Goal: Answer question/provide support

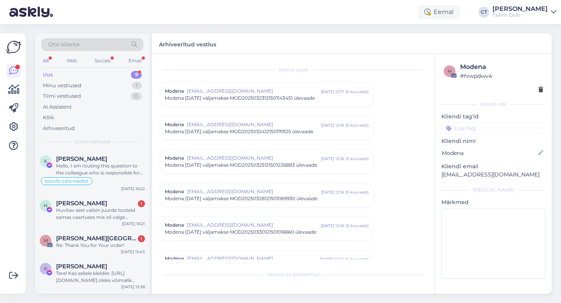
scroll to position [3403, 0]
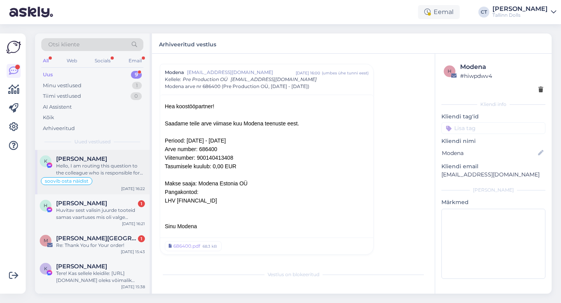
click at [78, 164] on div "Hello, I am routing this question to the colleague who is responsible for this …" at bounding box center [100, 169] width 89 height 14
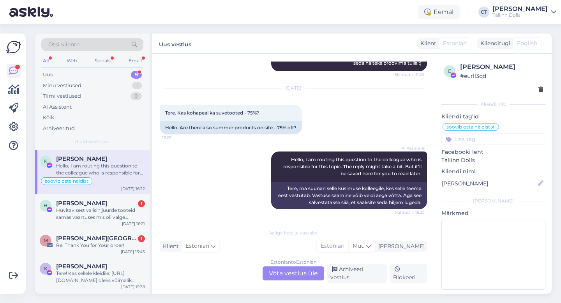
scroll to position [937, 0]
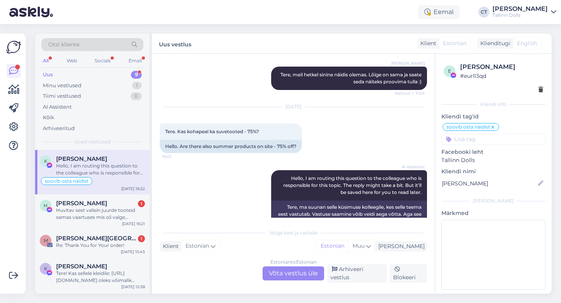
click at [493, 128] on icon at bounding box center [493, 127] width 5 height 6
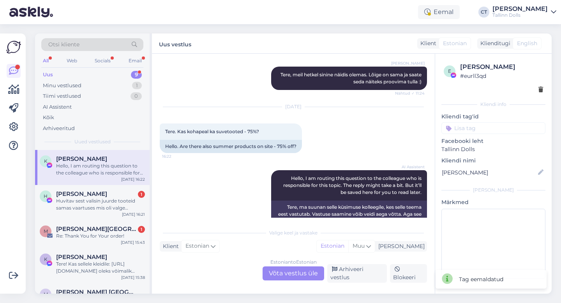
click at [176, 210] on div "AI Assistent Hello, I am routing this question to the colleague who is responsi…" at bounding box center [293, 199] width 267 height 75
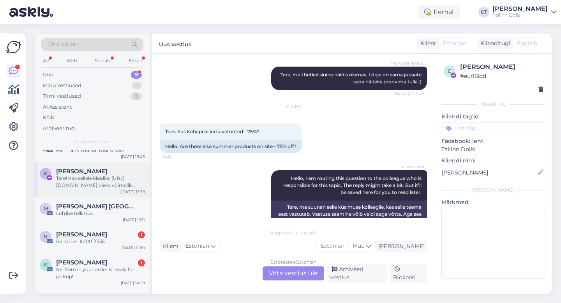
scroll to position [86, 0]
click at [101, 212] on div "LeTribe tellimus" at bounding box center [100, 213] width 89 height 7
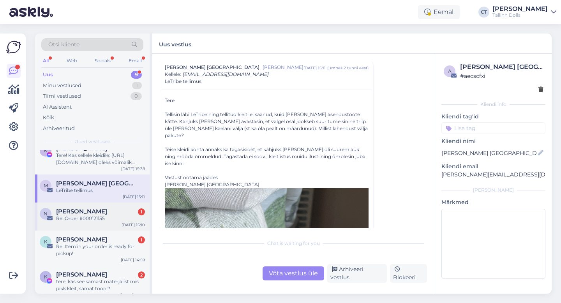
scroll to position [113, 0]
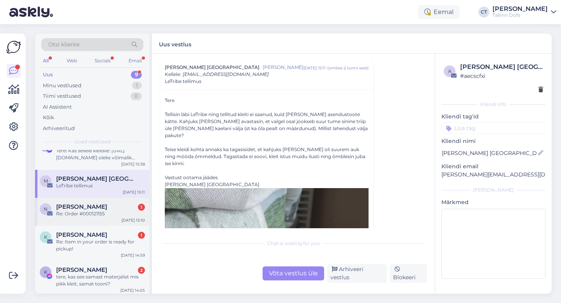
click at [95, 215] on div "Re: Order #000121155" at bounding box center [100, 213] width 89 height 7
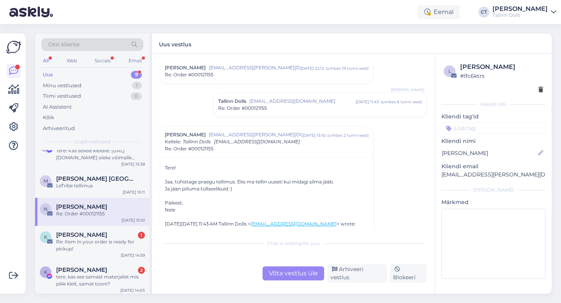
scroll to position [152, 0]
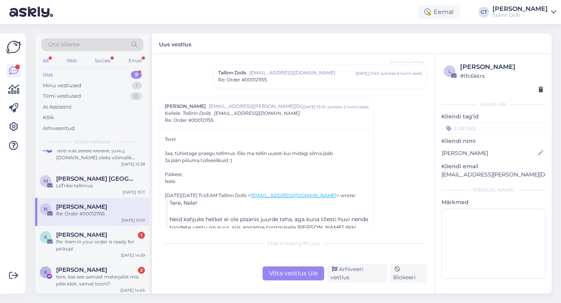
click at [302, 280] on div "Võta vestlus üle" at bounding box center [294, 274] width 62 height 14
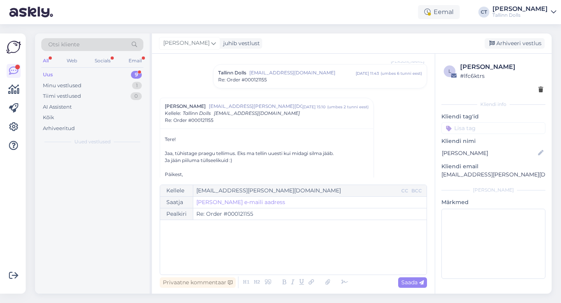
scroll to position [0, 0]
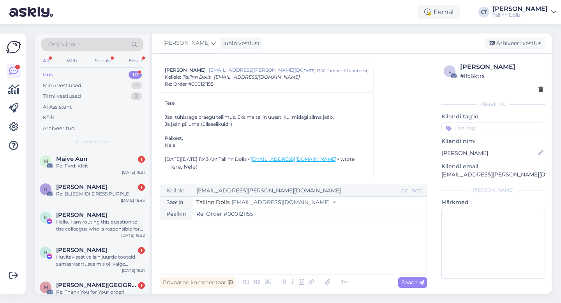
click at [305, 256] on div "﻿" at bounding box center [293, 247] width 259 height 47
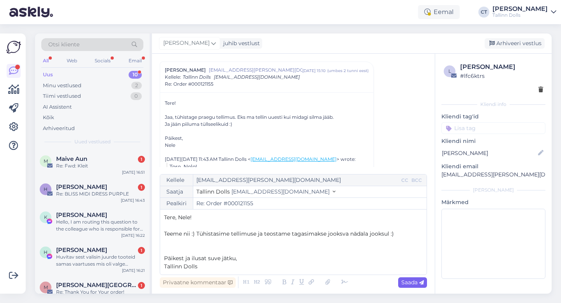
click at [410, 285] on span "Saada" at bounding box center [412, 282] width 23 height 7
type input "Re: Re: Order #000121155"
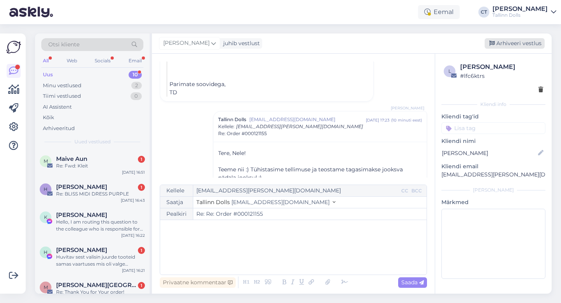
click at [528, 39] on div "Arhiveeri vestlus" at bounding box center [515, 43] width 60 height 11
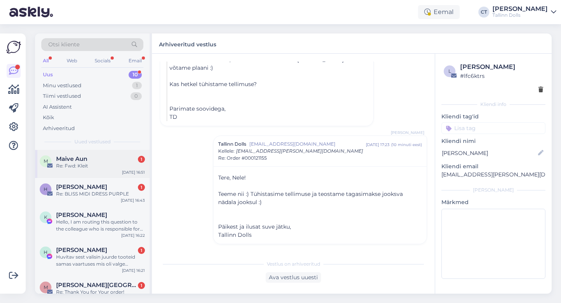
click at [109, 164] on div "Re: Fwd: Kleit" at bounding box center [100, 165] width 89 height 7
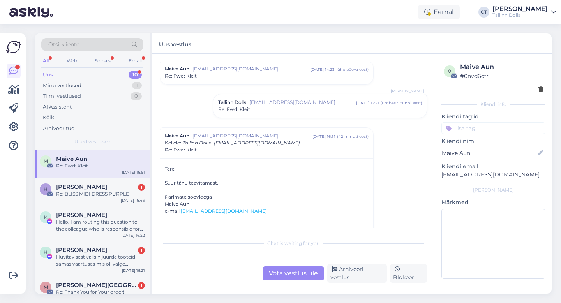
scroll to position [526, 0]
click at [358, 275] on div "Arhiveeri vestlus" at bounding box center [357, 273] width 60 height 19
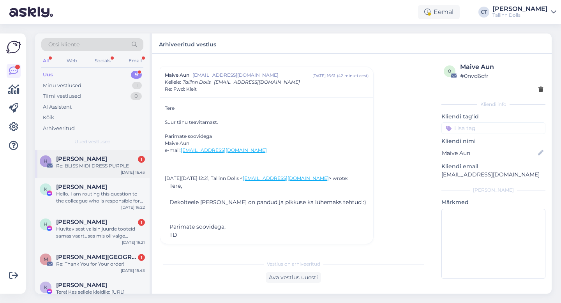
click at [118, 175] on div "h [PERSON_NAME] taaksalu 1 Re: BLISS MIDI DRESS PURPLE [DATE] 16:43" at bounding box center [92, 164] width 115 height 28
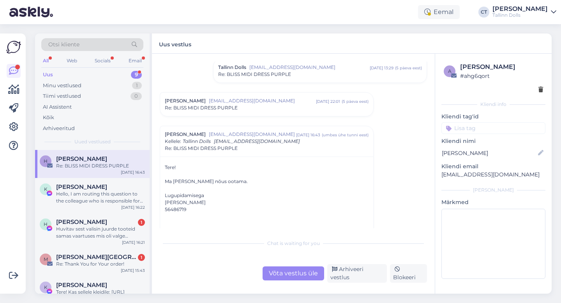
scroll to position [125, 0]
click at [275, 270] on div "Võta vestlus üle" at bounding box center [294, 274] width 62 height 14
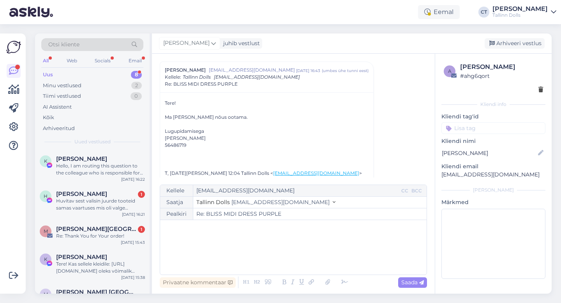
click at [290, 259] on div "﻿" at bounding box center [293, 247] width 259 height 47
click at [182, 227] on span "[PERSON_NAME]!" at bounding box center [188, 227] width 48 height 7
click at [192, 253] on div "Tere, [PERSON_NAME]! ﻿ ﻿" at bounding box center [293, 247] width 259 height 47
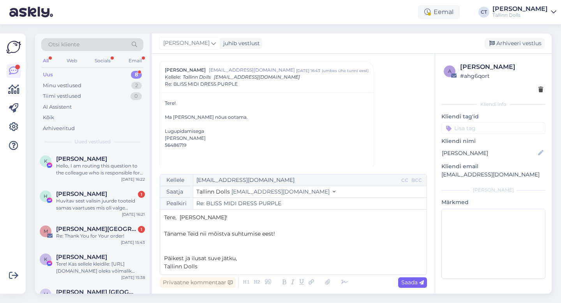
click at [411, 286] on div "Saada" at bounding box center [412, 282] width 29 height 11
type input "Re: Re: BLISS MIDI DRESS PURPLE"
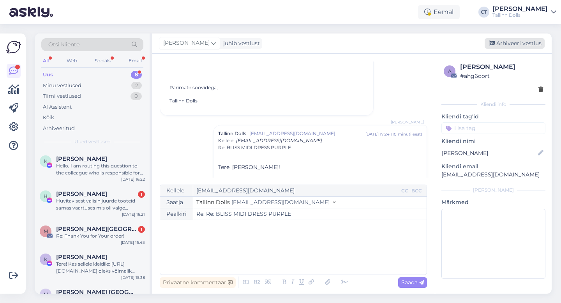
click at [514, 41] on div "Arhiveeri vestlus" at bounding box center [515, 43] width 60 height 11
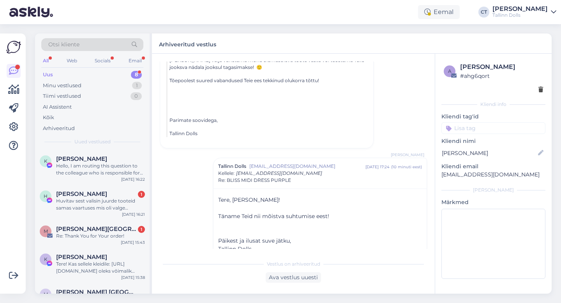
click at [128, 175] on div "Hello, I am routing this question to the colleague who is responsible for this …" at bounding box center [100, 169] width 89 height 14
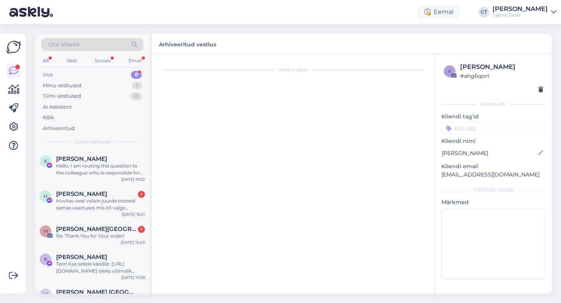
scroll to position [937, 0]
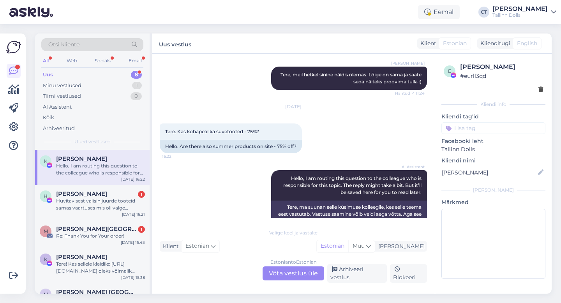
click at [303, 270] on div "Estonian to Estonian Võta vestlus üle" at bounding box center [294, 274] width 62 height 14
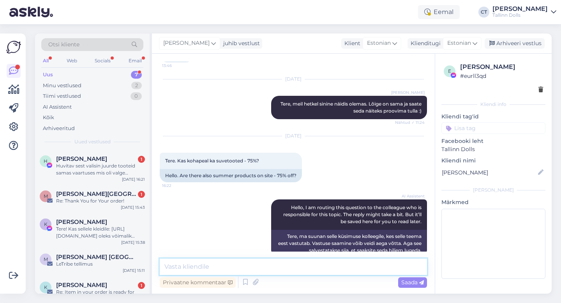
click at [311, 267] on textarea at bounding box center [293, 267] width 267 height 16
type textarea "Tere, kohapeal [PERSON_NAME] hinnad, mis veebipoes :)"
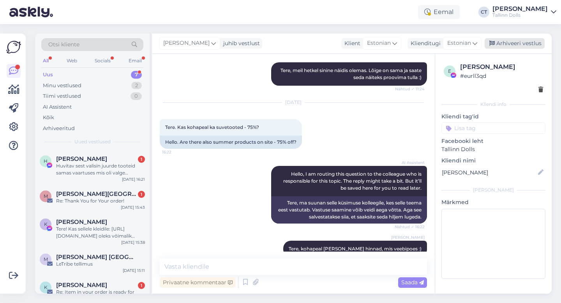
click at [516, 43] on div "Arhiveeri vestlus" at bounding box center [515, 43] width 60 height 11
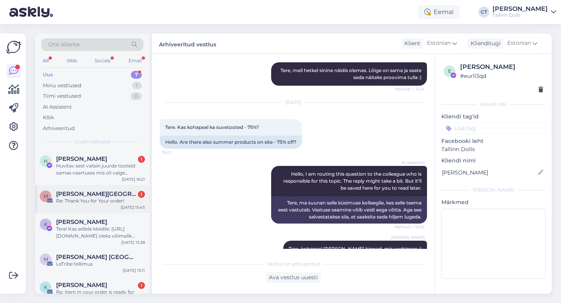
click at [111, 203] on div "Re: Thank You for Your order!" at bounding box center [100, 201] width 89 height 7
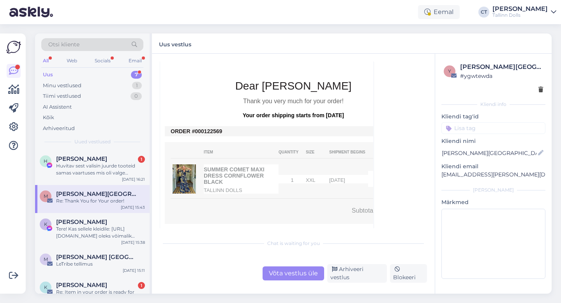
scroll to position [236, 0]
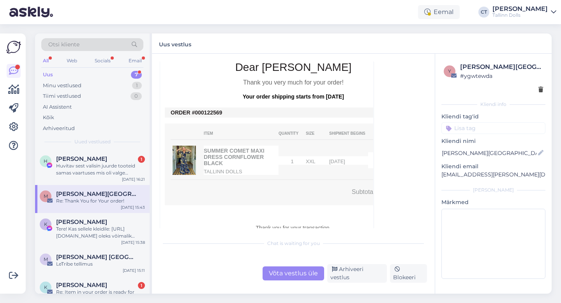
drag, startPoint x: 224, startPoint y: 105, endPoint x: 201, endPoint y: 104, distance: 23.8
click at [201, 109] on td "ORDER #000122569" at bounding box center [293, 112] width 245 height 6
copy td "0122569"
click at [297, 279] on div "Võta vestlus üle" at bounding box center [294, 274] width 62 height 14
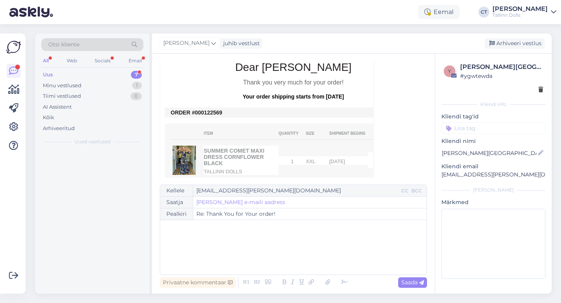
scroll to position [21, 0]
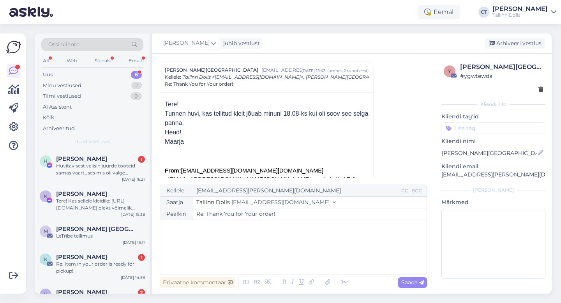
click at [314, 263] on div "﻿" at bounding box center [293, 247] width 259 height 47
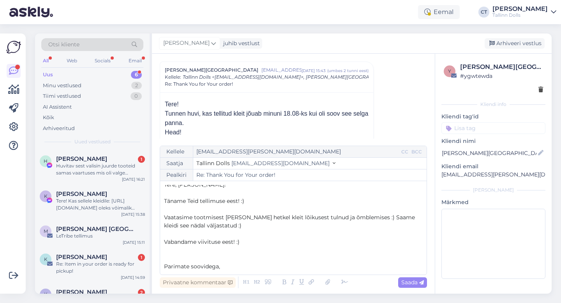
scroll to position [12, 0]
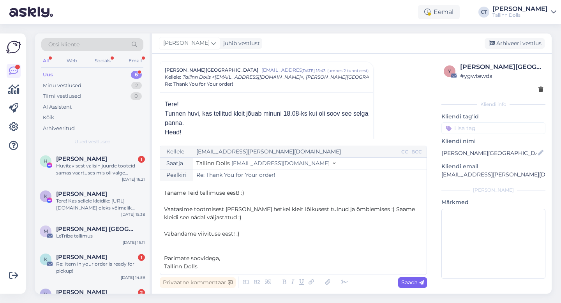
click at [418, 281] on span "Saada" at bounding box center [412, 282] width 23 height 7
type input "Re: Re: Thank You for Your order!"
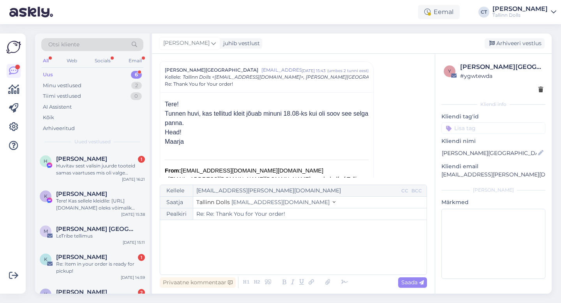
scroll to position [0, 0]
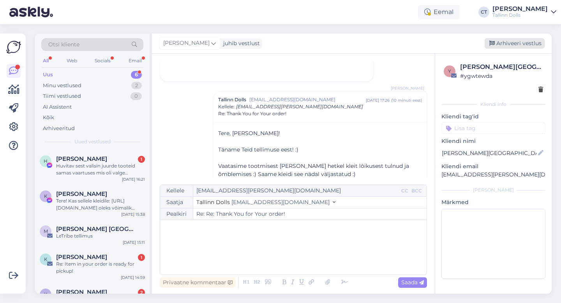
click at [521, 46] on div "Arhiveeri vestlus" at bounding box center [515, 43] width 60 height 11
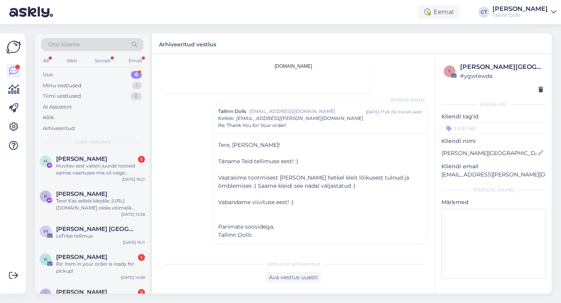
scroll to position [528, 0]
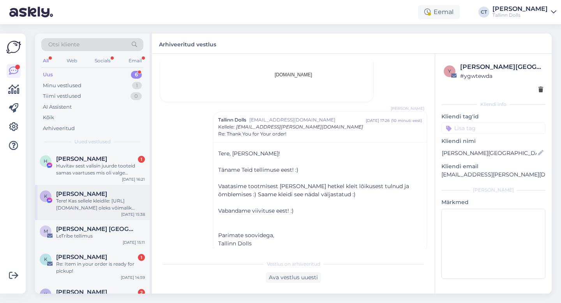
click at [99, 207] on div "Tere! Kas sellele kleidile: [URL][DOMAIN_NAME] oleks võimalik õmmelda (lisatasu…" at bounding box center [100, 205] width 89 height 14
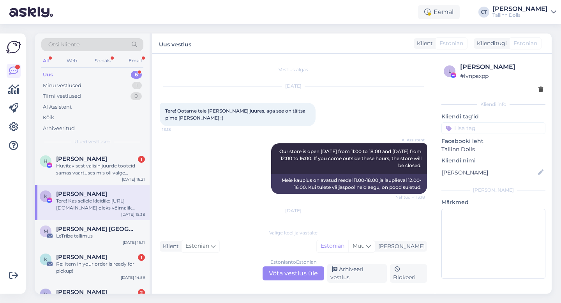
scroll to position [1003, 0]
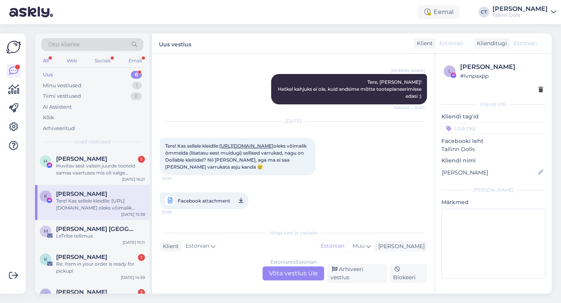
click at [261, 143] on link "[URL][DOMAIN_NAME]" at bounding box center [246, 146] width 54 height 6
click at [295, 275] on div "Estonian to Estonian Võta vestlus üle" at bounding box center [294, 274] width 62 height 14
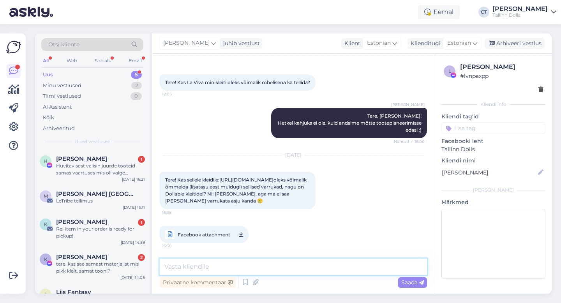
click at [295, 272] on textarea at bounding box center [293, 267] width 267 height 16
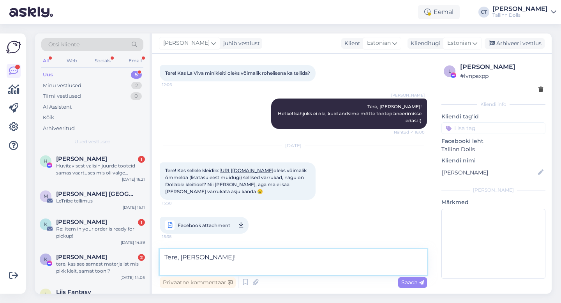
scroll to position [993, 0]
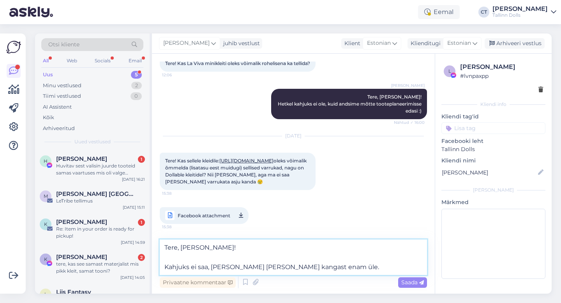
type textarea "Tere, [PERSON_NAME]! Kahjuks ei saa, [PERSON_NAME] [PERSON_NAME] kangast enam ü…"
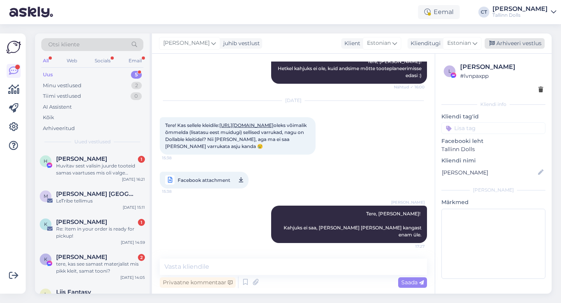
click at [514, 42] on div "Arhiveeri vestlus" at bounding box center [515, 43] width 60 height 11
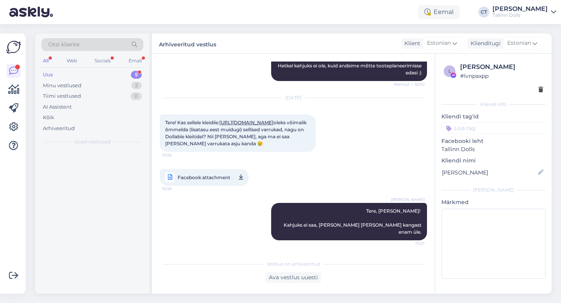
scroll to position [1024, 0]
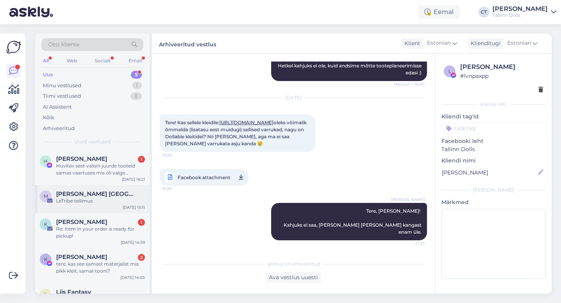
click at [88, 205] on div "M [PERSON_NAME] Keerme LeTribe tellimus [DATE] 15:11" at bounding box center [92, 199] width 115 height 28
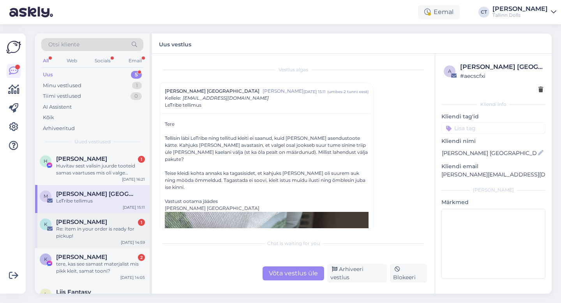
click at [111, 233] on div "Re: Item in your order is ready for pickup!" at bounding box center [100, 233] width 89 height 14
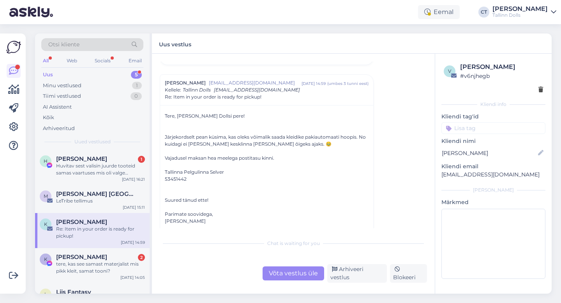
scroll to position [1082, 0]
click at [307, 276] on div "Võta vestlus üle" at bounding box center [294, 274] width 62 height 14
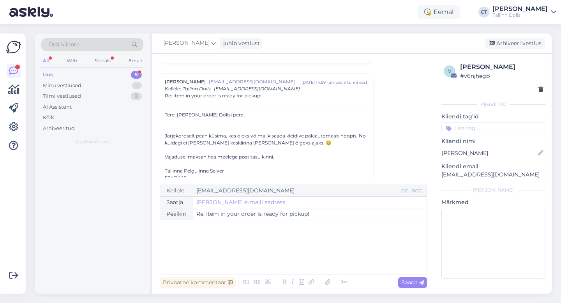
scroll to position [1093, 0]
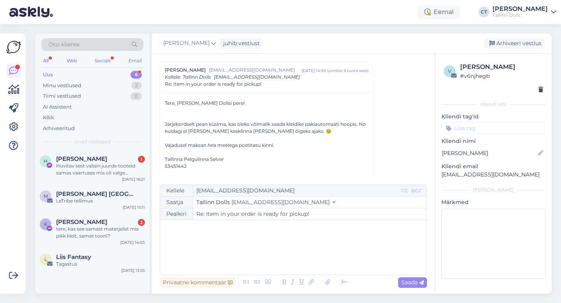
click at [307, 263] on div "﻿" at bounding box center [293, 247] width 259 height 47
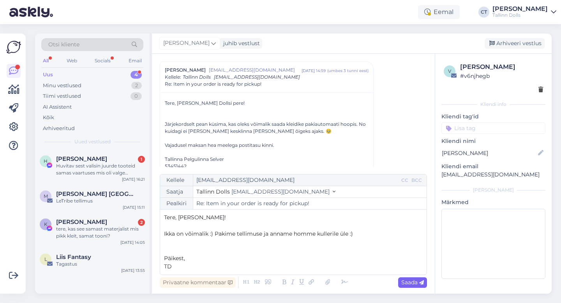
click at [408, 282] on span "Saada" at bounding box center [412, 282] width 23 height 7
type input "Re: Re: Item in your order is ready for pickup!"
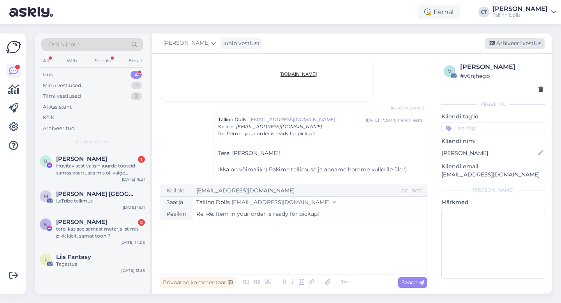
click at [532, 44] on div "Arhiveeri vestlus" at bounding box center [515, 43] width 60 height 11
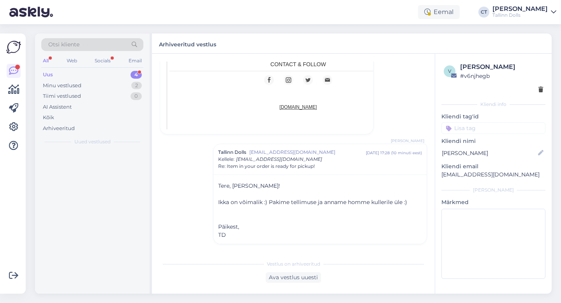
scroll to position [1637, 0]
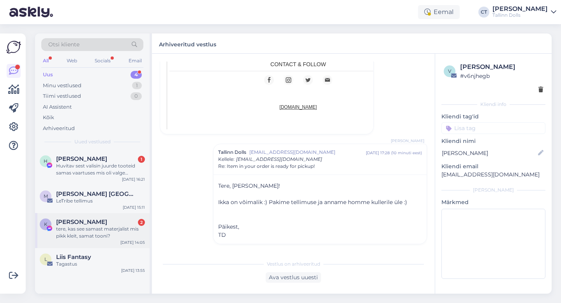
click at [104, 228] on div "tere, kas see samast materjalist mis pikk kleit, samat tooni?" at bounding box center [100, 233] width 89 height 14
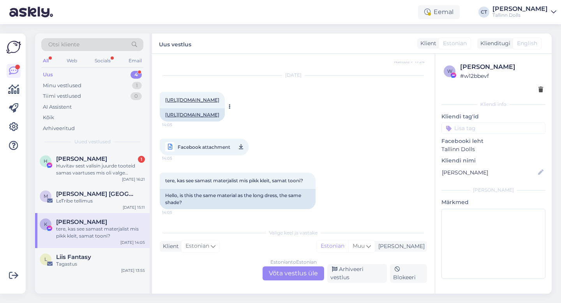
scroll to position [4919, 0]
click at [210, 150] on span "Facebook attachment" at bounding box center [204, 147] width 53 height 10
click at [389, 147] on div "[DATE] [URL][DOMAIN_NAME] 14:05 [URL][DOMAIN_NAME] Facebook attachment 14:05" at bounding box center [293, 115] width 267 height 97
click at [364, 275] on div "Arhiveeri vestlus" at bounding box center [357, 273] width 60 height 19
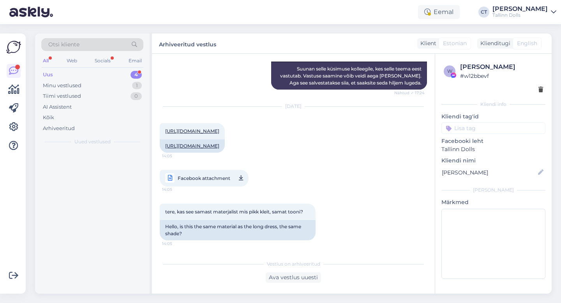
scroll to position [4892, 0]
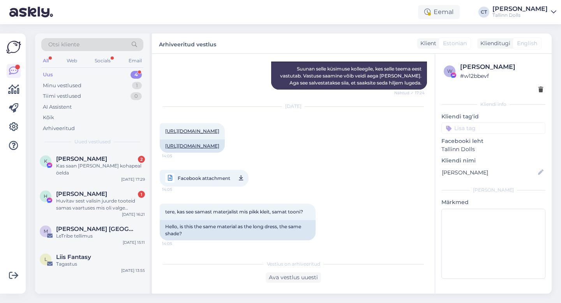
click at [104, 167] on div "Kas saan [PERSON_NAME] kohapeal öelda" at bounding box center [100, 169] width 89 height 14
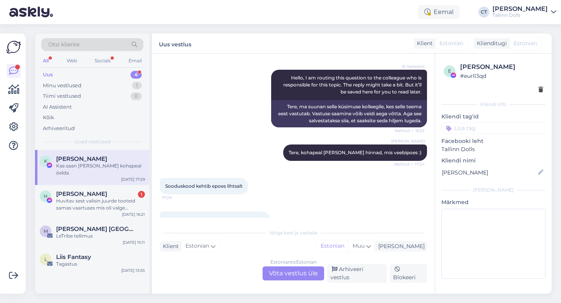
click at [292, 274] on div "Estonian to Estonian Võta vestlus üle" at bounding box center [294, 274] width 62 height 14
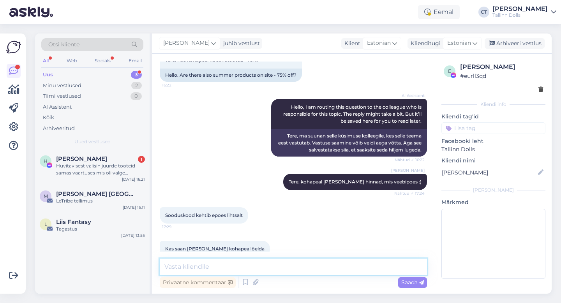
click at [301, 272] on textarea at bounding box center [293, 267] width 267 height 16
type textarea "I"
type textarea "Just :) Stuudiopoes saab ka sooduskoodi kasutada :)"
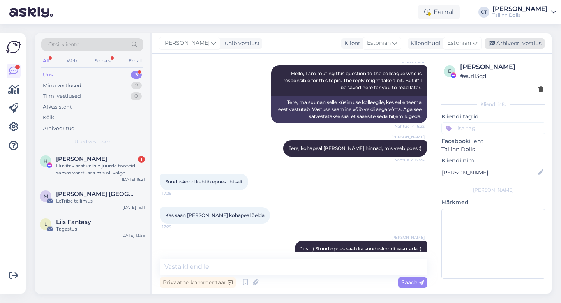
click at [512, 46] on div "Arhiveeri vestlus" at bounding box center [515, 43] width 60 height 11
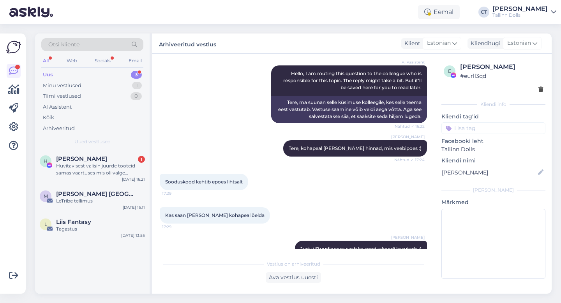
click at [64, 77] on div "Uus 3" at bounding box center [92, 74] width 102 height 11
click at [113, 175] on div "Huvitav sest valisin juurde tooteid samas vaartuses mis oli valge komplekt" at bounding box center [100, 169] width 89 height 14
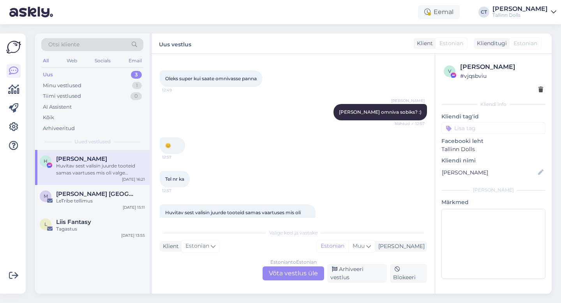
click at [297, 272] on div "Estonian to Estonian Võta vestlus üle" at bounding box center [294, 274] width 62 height 14
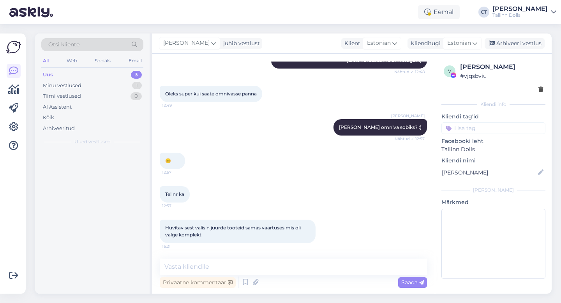
scroll to position [929, 0]
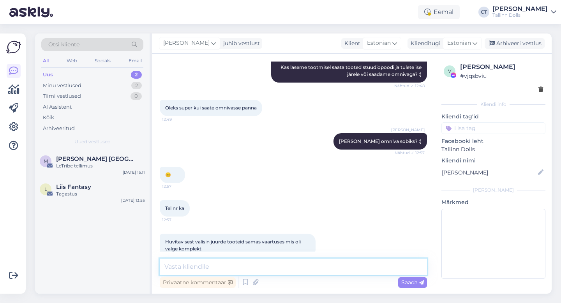
click at [302, 272] on textarea at bounding box center [293, 267] width 267 height 16
type textarea "K"
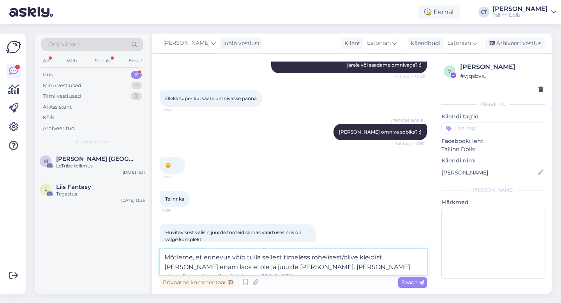
scroll to position [948, 0]
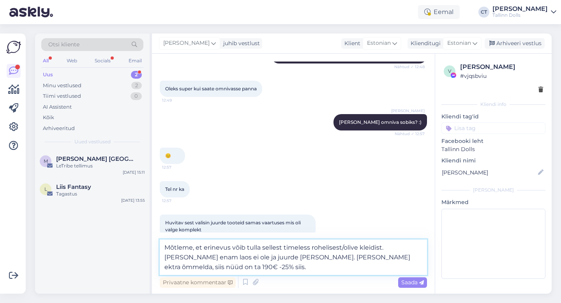
type textarea "Mõtleme, et erinevus võib tulla sellest timeless rohelisest/olive kleidist. [PE…"
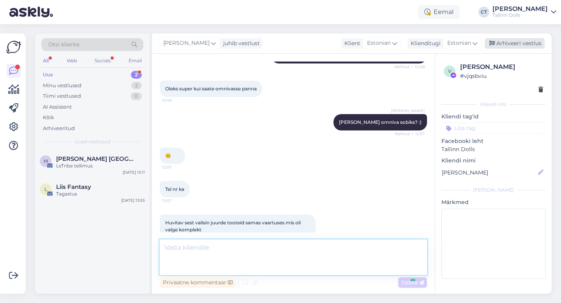
scroll to position [983, 0]
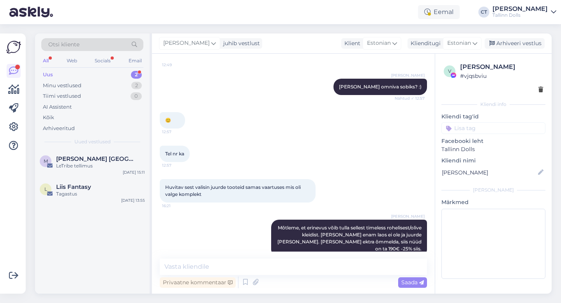
click at [519, 37] on div "[PERSON_NAME] juhib vestlust Klient [DEMOGRAPHIC_DATA] Klienditugi [DEMOGRAPHIC…" at bounding box center [352, 44] width 400 height 20
click at [519, 43] on div "Arhiveeri vestlus" at bounding box center [515, 43] width 60 height 11
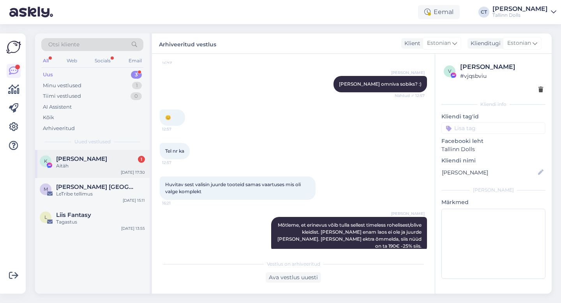
click at [76, 163] on div "Aitäh" at bounding box center [100, 165] width 89 height 7
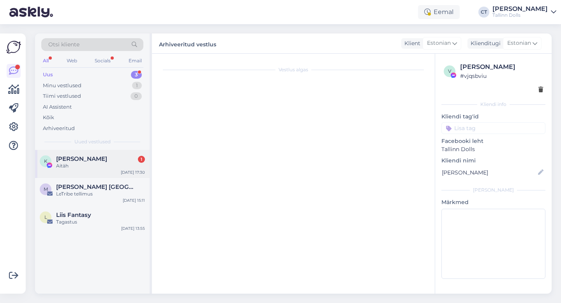
scroll to position [1105, 0]
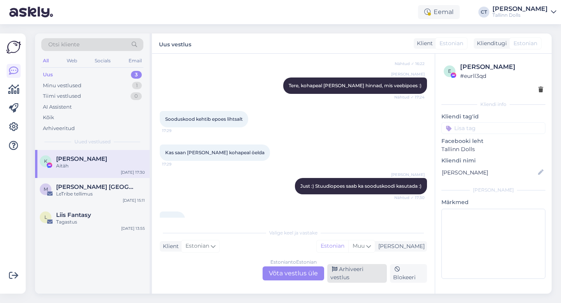
click at [371, 279] on div "Arhiveeri vestlus" at bounding box center [357, 273] width 60 height 19
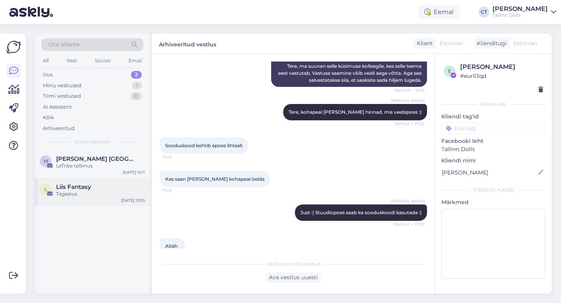
click at [111, 184] on div "Liis Fantasy" at bounding box center [100, 187] width 89 height 7
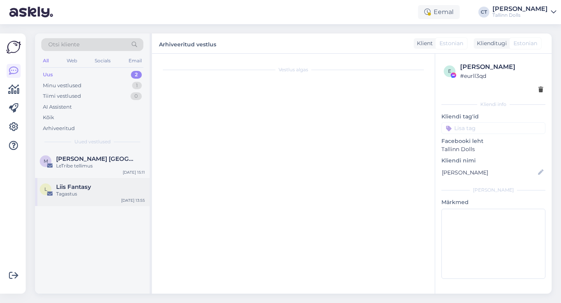
scroll to position [0, 0]
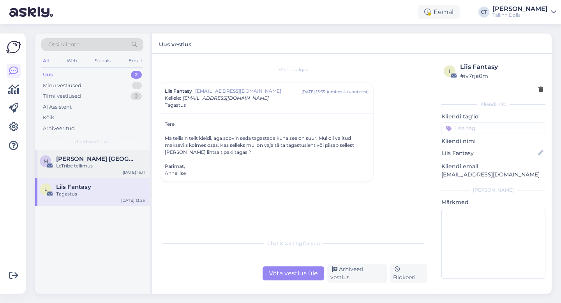
click at [125, 157] on div "[PERSON_NAME] [GEOGRAPHIC_DATA]" at bounding box center [100, 158] width 89 height 7
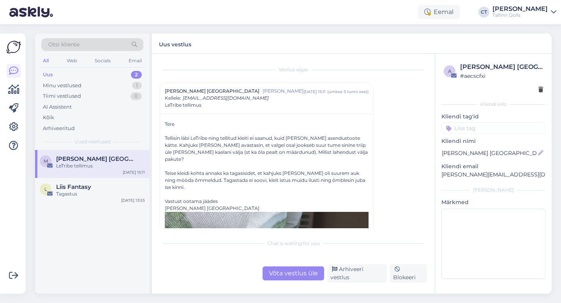
click at [290, 274] on div "Võta vestlus üle" at bounding box center [294, 274] width 62 height 14
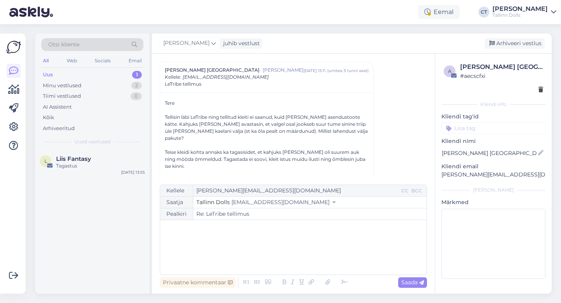
click at [301, 260] on div "﻿" at bounding box center [293, 247] width 259 height 47
drag, startPoint x: 521, startPoint y: 176, endPoint x: 441, endPoint y: 175, distance: 79.5
click at [441, 175] on p "[PERSON_NAME][EMAIL_ADDRESS][DOMAIN_NAME]" at bounding box center [493, 175] width 104 height 8
copy p "[PERSON_NAME][EMAIL_ADDRESS][DOMAIN_NAME]"
click at [247, 265] on div "﻿" at bounding box center [293, 247] width 259 height 47
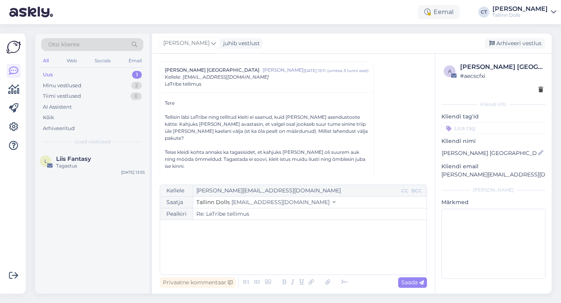
paste div
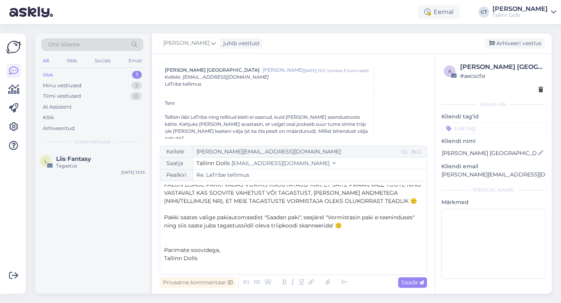
scroll to position [0, 0]
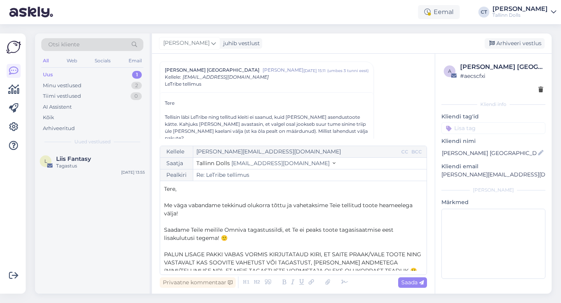
click at [190, 191] on p "Tere," at bounding box center [293, 189] width 259 height 8
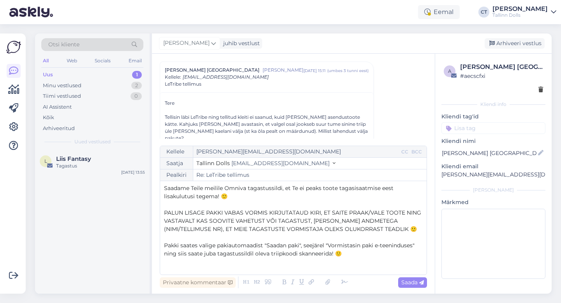
scroll to position [46, 0]
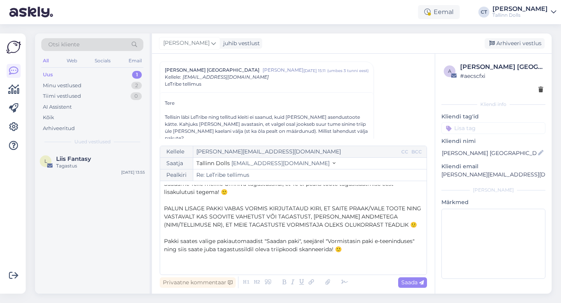
click at [382, 208] on span "PALUN LISAGE PAKKI VABAS VORMIS KIRJUTATAUD KIRI, ET SAITE PRAAK/VALE TOOTE NIN…" at bounding box center [293, 216] width 259 height 23
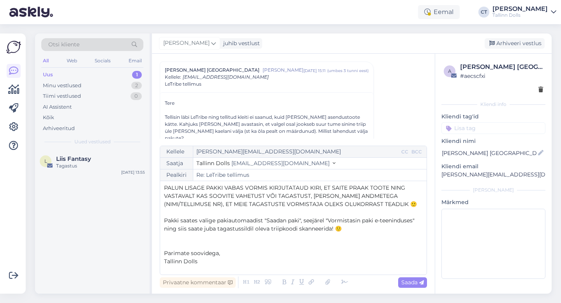
scroll to position [70, 0]
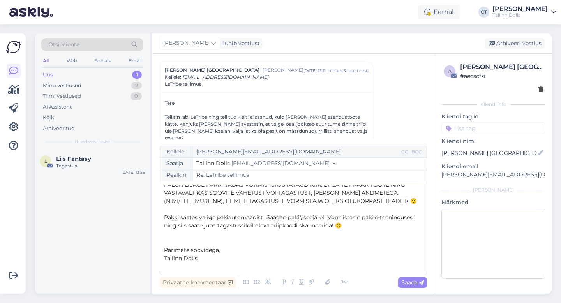
click at [237, 268] on p "﻿" at bounding box center [293, 267] width 259 height 8
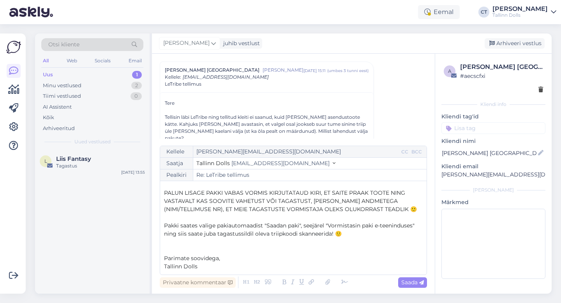
click at [355, 233] on p "Pakki saates valige pakiautomaadist "Saadan paki", seejärel "Vormistasin paki e…" at bounding box center [293, 230] width 259 height 16
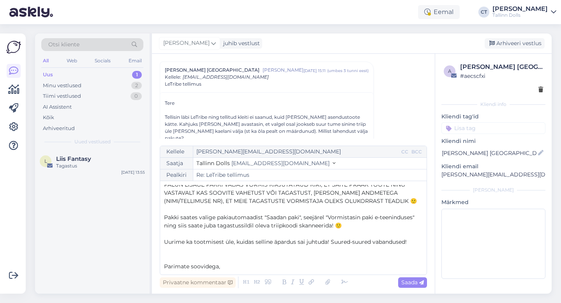
scroll to position [78, 0]
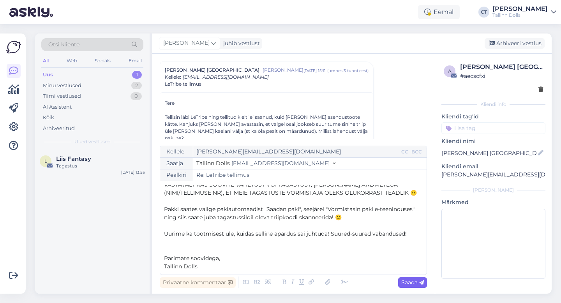
click at [417, 279] on span "Saada" at bounding box center [412, 282] width 23 height 7
type input "Re: Re: LeTribe tellimus"
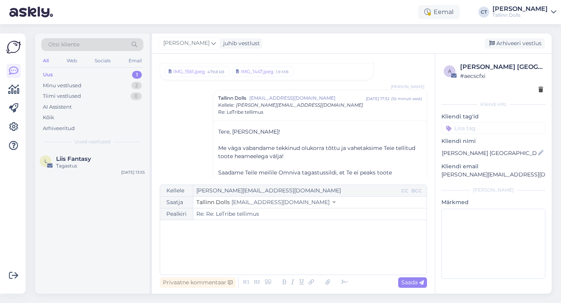
scroll to position [847, 0]
drag, startPoint x: 523, startPoint y: 178, endPoint x: 441, endPoint y: 173, distance: 81.9
click at [441, 173] on p "[PERSON_NAME][EMAIL_ADDRESS][DOMAIN_NAME]" at bounding box center [493, 175] width 104 height 8
copy p "[PERSON_NAME][EMAIL_ADDRESS][DOMAIN_NAME]"
click at [511, 44] on div "Arhiveeri vestlus" at bounding box center [515, 43] width 60 height 11
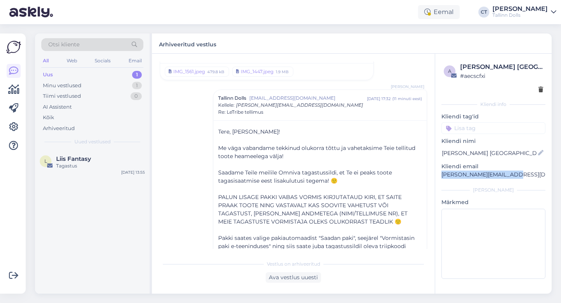
scroll to position [868, 0]
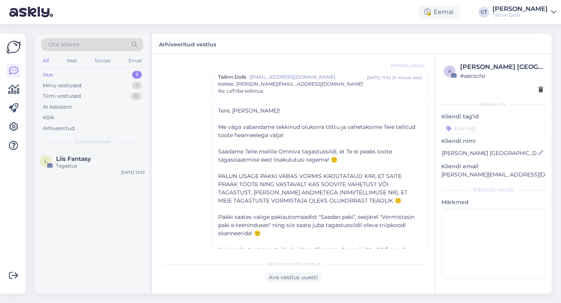
click at [70, 179] on div "L Liis Fantasy Tagastus [DATE] 13:55" at bounding box center [92, 222] width 115 height 144
click at [81, 164] on div "Tagastus" at bounding box center [100, 165] width 89 height 7
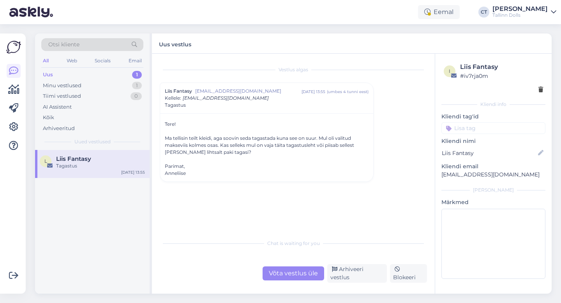
click at [300, 281] on div "Võta vestlus üle" at bounding box center [294, 274] width 62 height 14
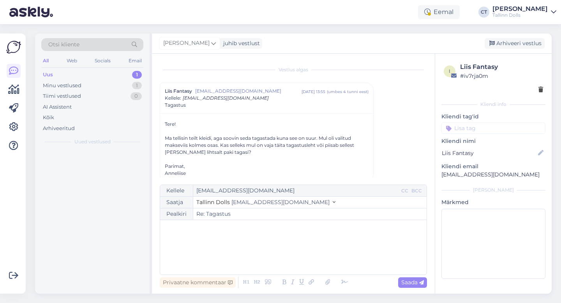
scroll to position [9, 0]
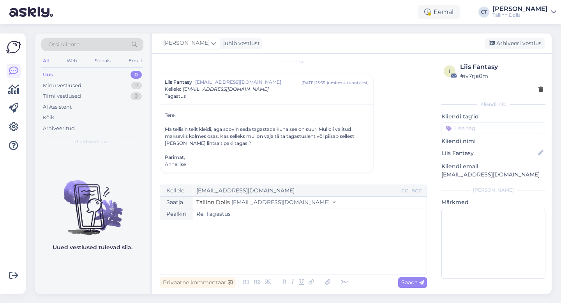
click at [288, 254] on div "﻿" at bounding box center [293, 247] width 259 height 47
click at [240, 244] on div "﻿" at bounding box center [293, 247] width 259 height 47
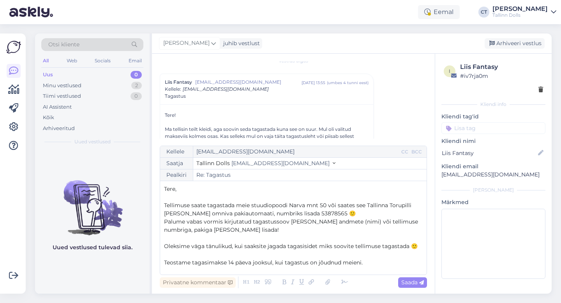
scroll to position [29, 0]
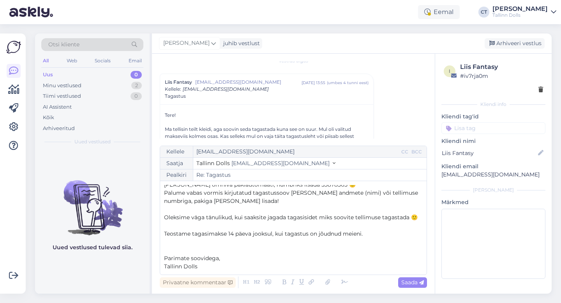
drag, startPoint x: 373, startPoint y: 233, endPoint x: 165, endPoint y: 237, distance: 207.7
click at [165, 237] on p "Teostame tagasimakse 14 päeva jooksul, kui tagastus on jõudnud meieni." at bounding box center [293, 234] width 259 height 8
click at [417, 279] on span "Saada" at bounding box center [412, 282] width 23 height 7
type input "Re: Re: Tagastus"
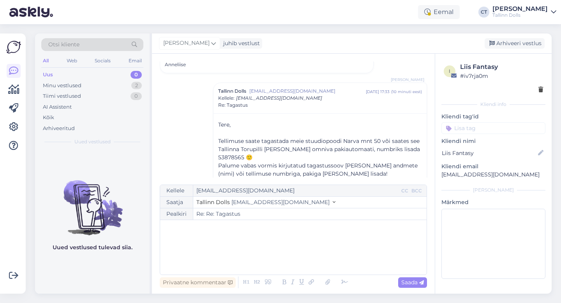
scroll to position [0, 0]
click at [515, 44] on div "Arhiveeri vestlus" at bounding box center [515, 43] width 60 height 11
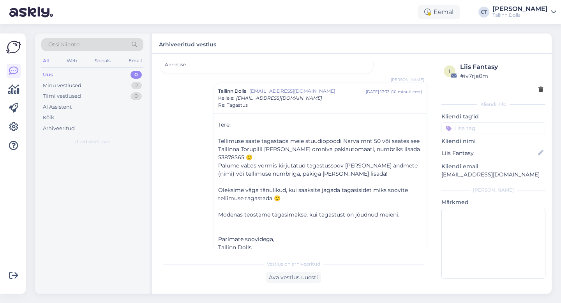
scroll to position [121, 0]
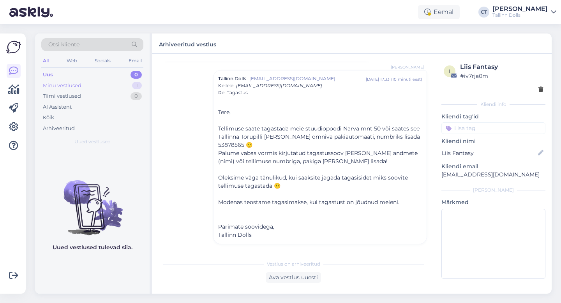
click at [83, 83] on div "Minu vestlused 1" at bounding box center [92, 85] width 102 height 11
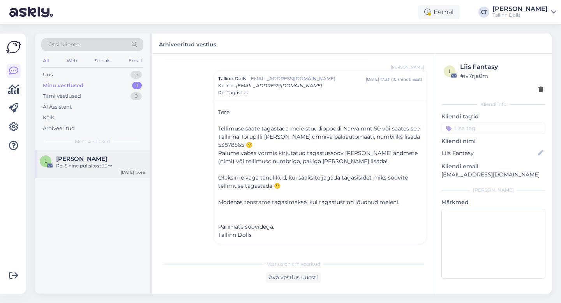
click at [92, 159] on div "[PERSON_NAME]" at bounding box center [100, 158] width 89 height 7
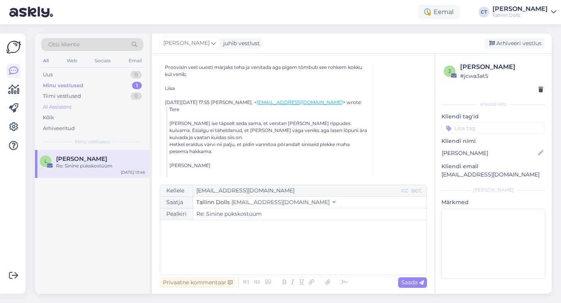
scroll to position [191, 0]
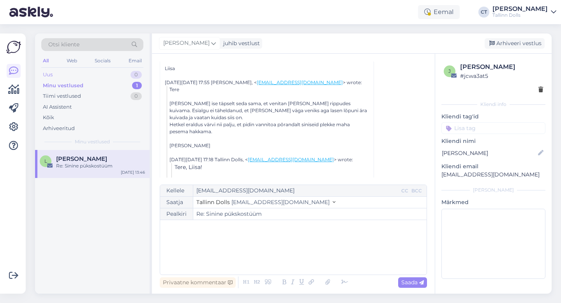
click at [79, 74] on div "Uus 0" at bounding box center [92, 74] width 102 height 11
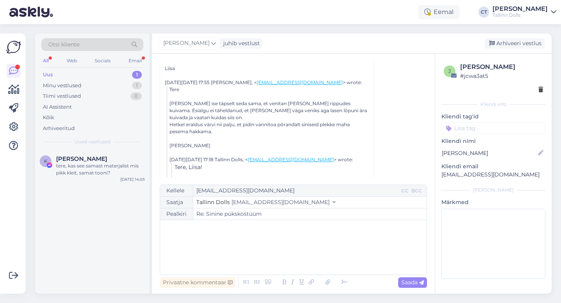
click at [66, 74] on div "Uus 1" at bounding box center [92, 74] width 102 height 11
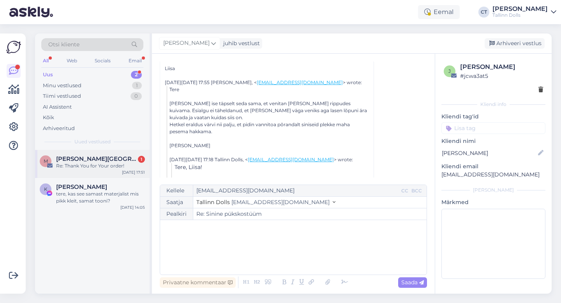
click at [91, 164] on div "Re: Thank You for Your order!" at bounding box center [100, 165] width 89 height 7
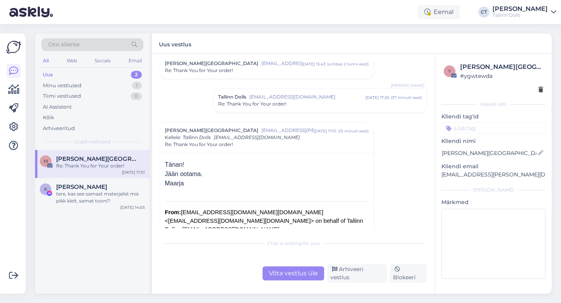
scroll to position [35, 0]
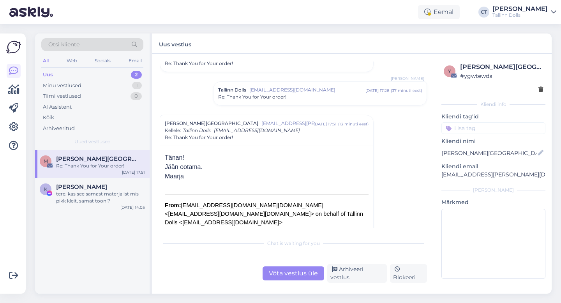
click at [322, 93] on span "[EMAIL_ADDRESS][DOMAIN_NAME]" at bounding box center [307, 90] width 116 height 7
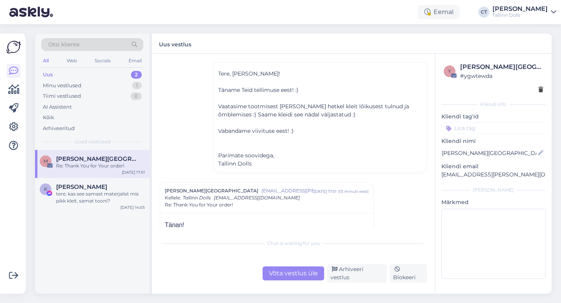
scroll to position [90, 0]
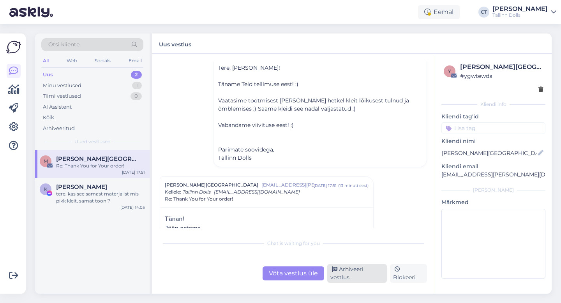
click at [360, 275] on div "Arhiveeri vestlus" at bounding box center [357, 273] width 60 height 19
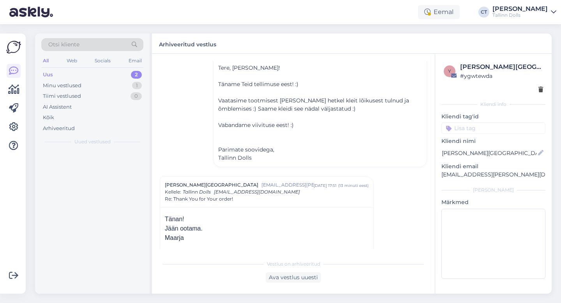
scroll to position [205, 0]
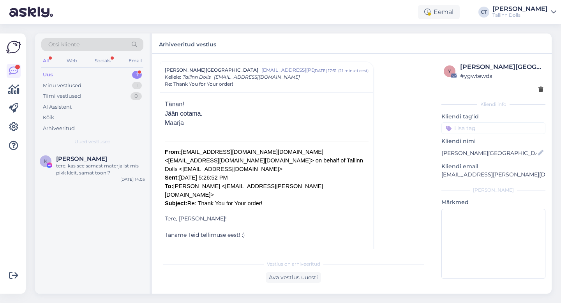
click at [58, 73] on div "Uus 1" at bounding box center [92, 74] width 102 height 11
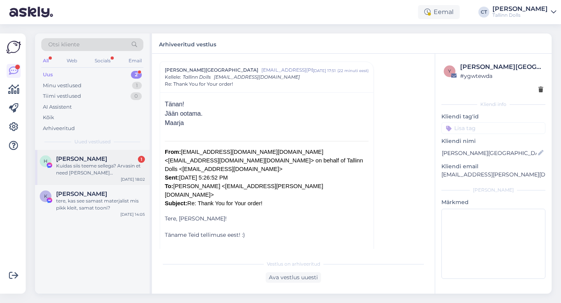
click at [102, 157] on div "[PERSON_NAME] 1" at bounding box center [100, 158] width 89 height 7
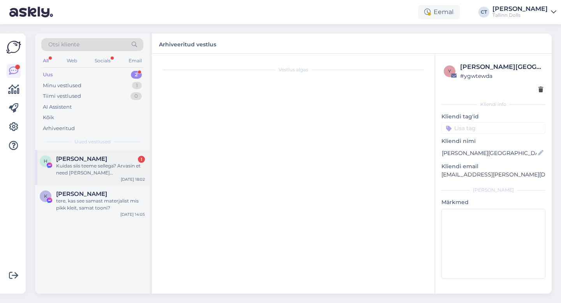
scroll to position [1053, 0]
